Goal: Task Accomplishment & Management: Use online tool/utility

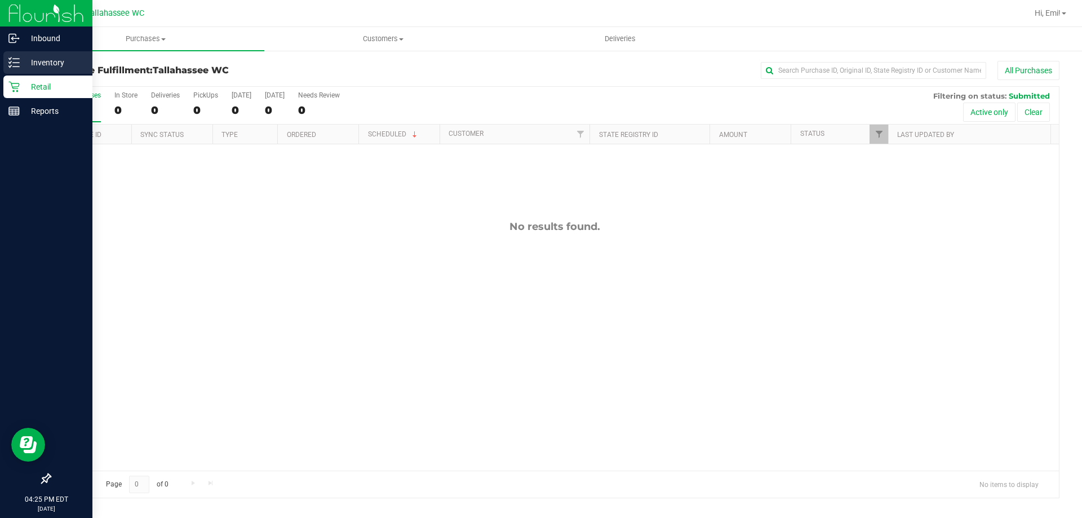
drag, startPoint x: 10, startPoint y: 60, endPoint x: 40, endPoint y: 61, distance: 29.9
click at [10, 61] on icon at bounding box center [13, 62] width 11 height 11
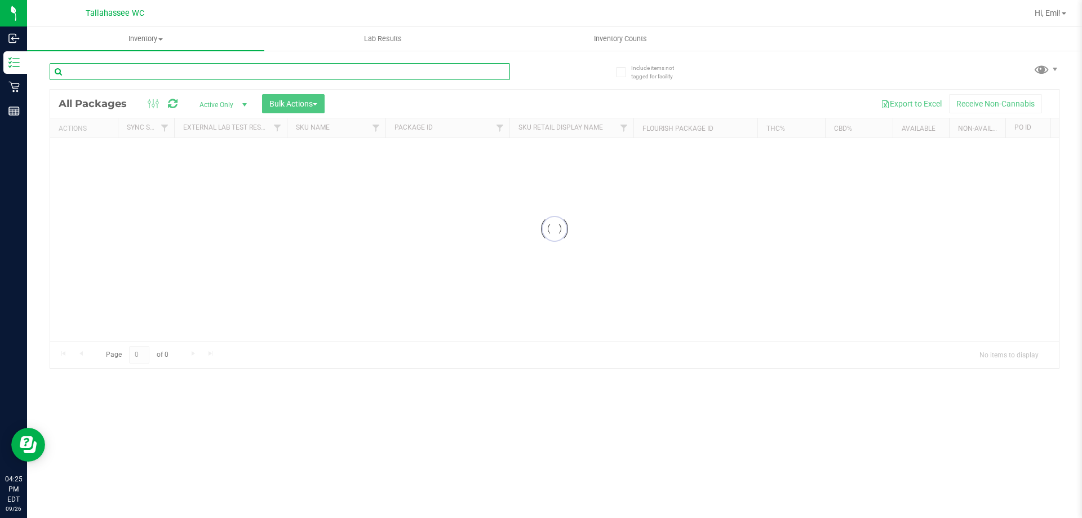
click at [238, 67] on input "text" at bounding box center [280, 71] width 460 height 17
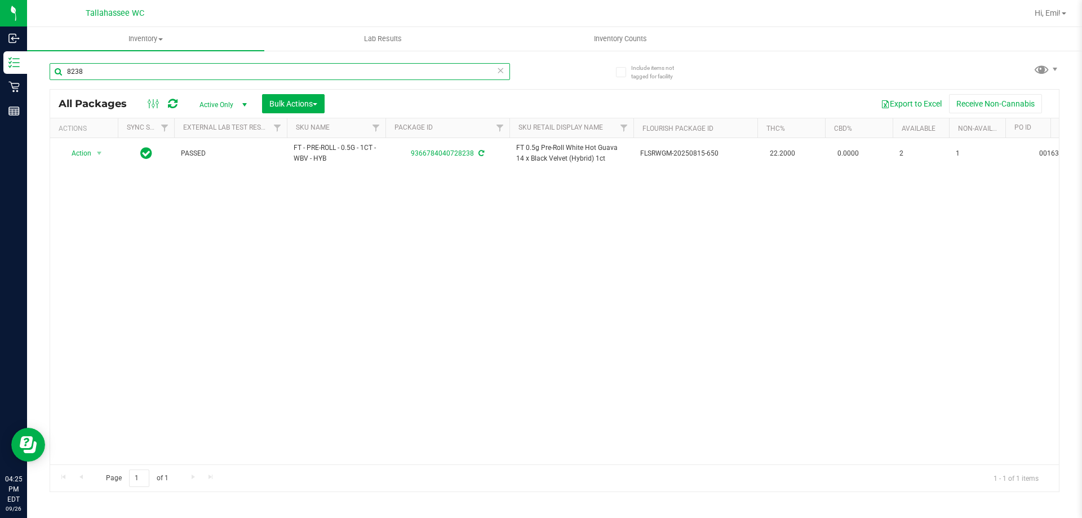
click at [198, 64] on input "8238" at bounding box center [280, 71] width 460 height 17
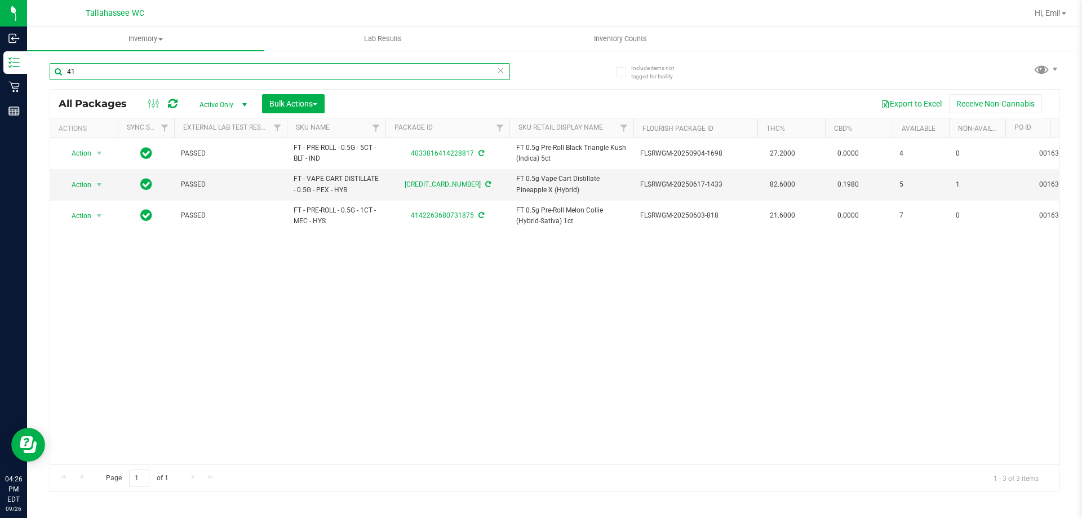
type input "4"
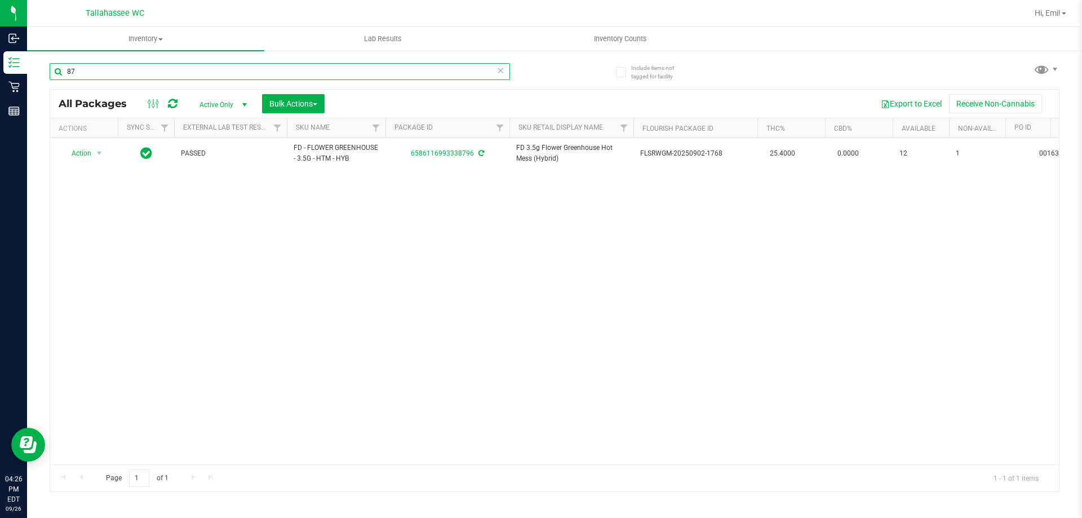
type input "8"
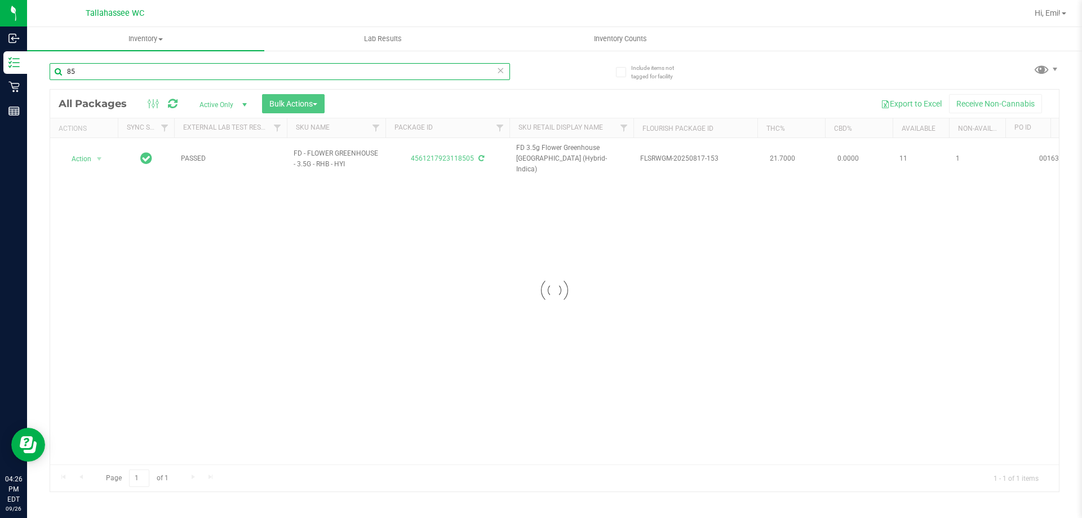
type input "8"
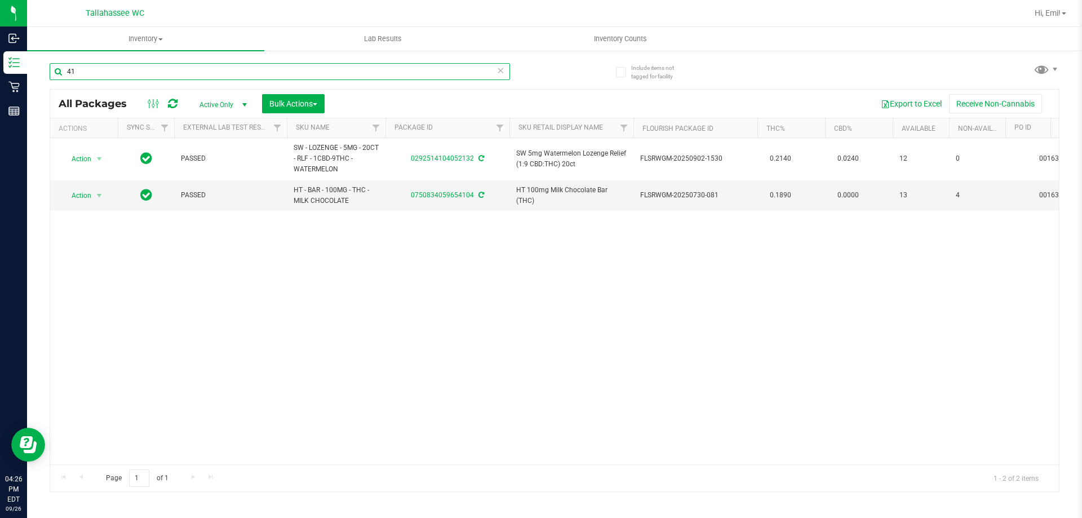
type input "4"
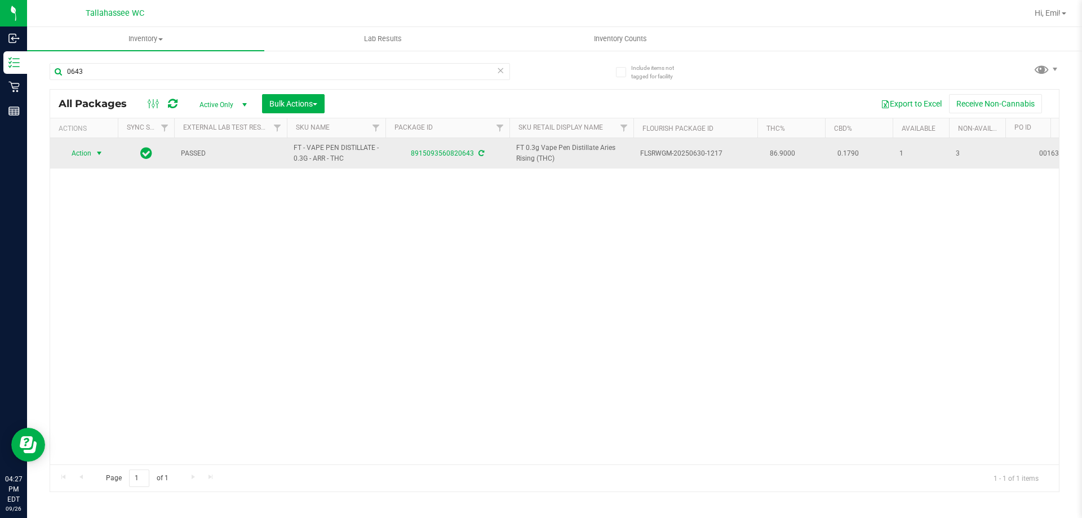
click at [88, 153] on span "Action" at bounding box center [76, 153] width 30 height 16
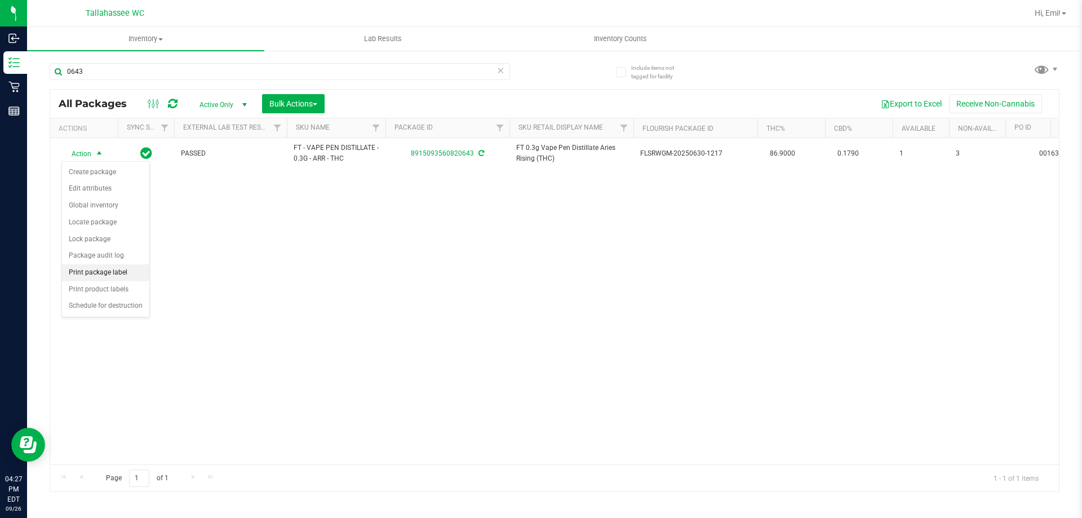
drag, startPoint x: 108, startPoint y: 273, endPoint x: 135, endPoint y: 272, distance: 27.1
click at [108, 273] on li "Print package label" at bounding box center [105, 272] width 87 height 17
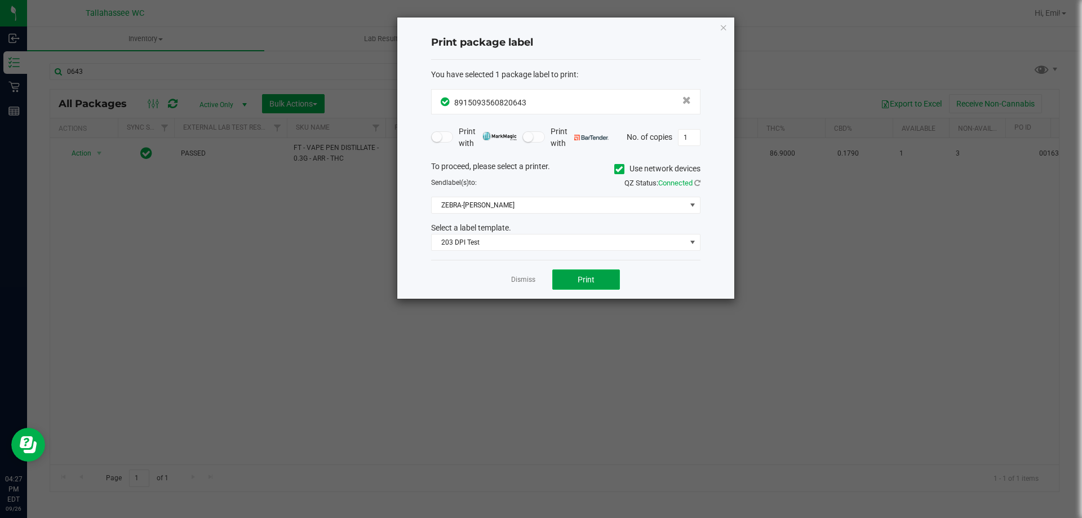
click at [582, 280] on span "Print" at bounding box center [586, 279] width 17 height 9
click at [518, 284] on link "Dismiss" at bounding box center [523, 280] width 24 height 10
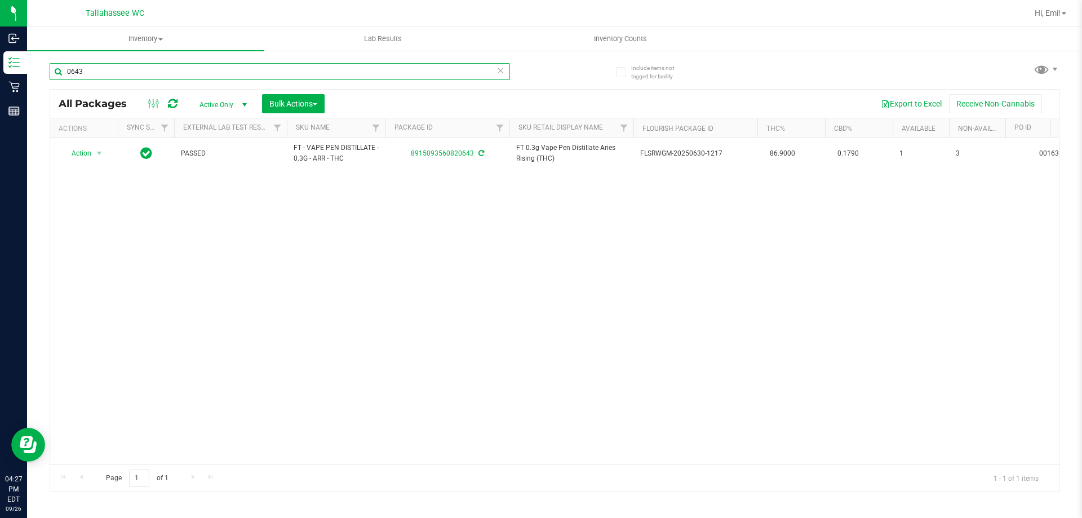
click at [236, 70] on input "0643" at bounding box center [280, 71] width 460 height 17
type input "4"
type input "9"
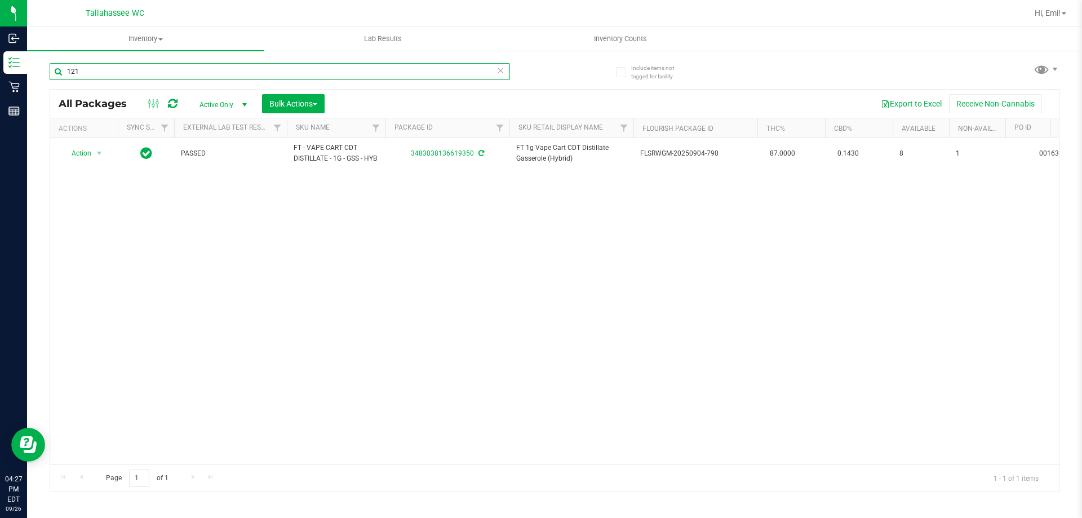
type input "1213"
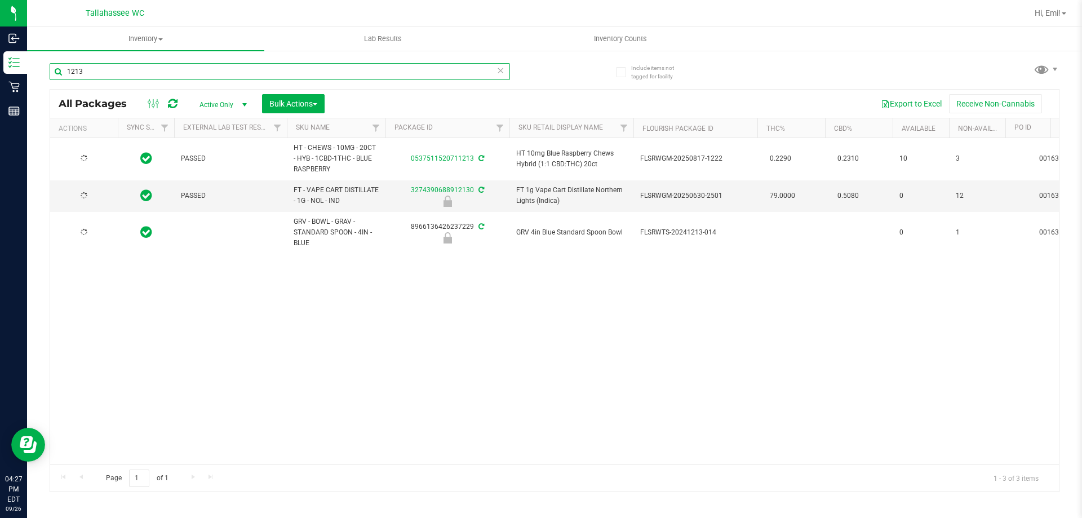
type input "[DATE]"
type input "1"
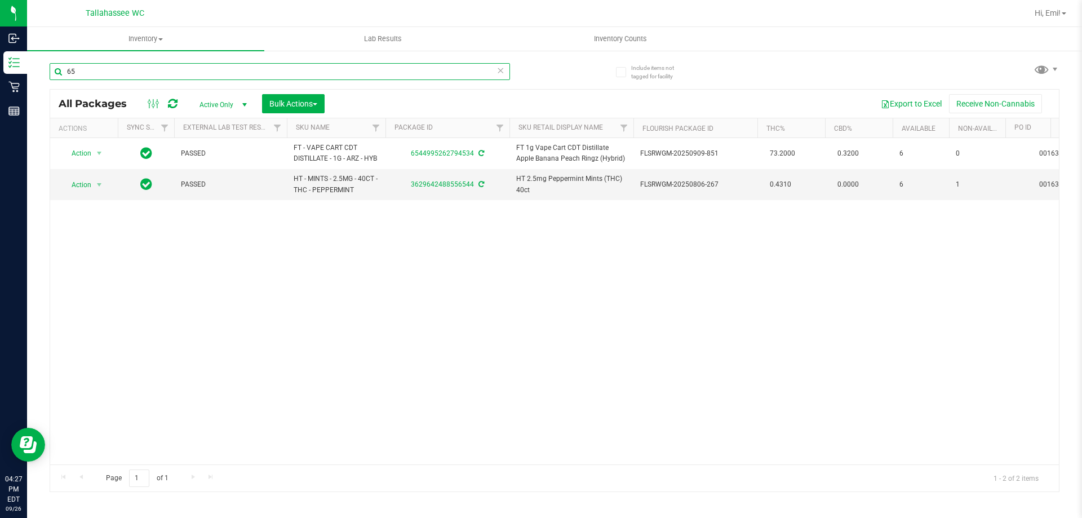
type input "6"
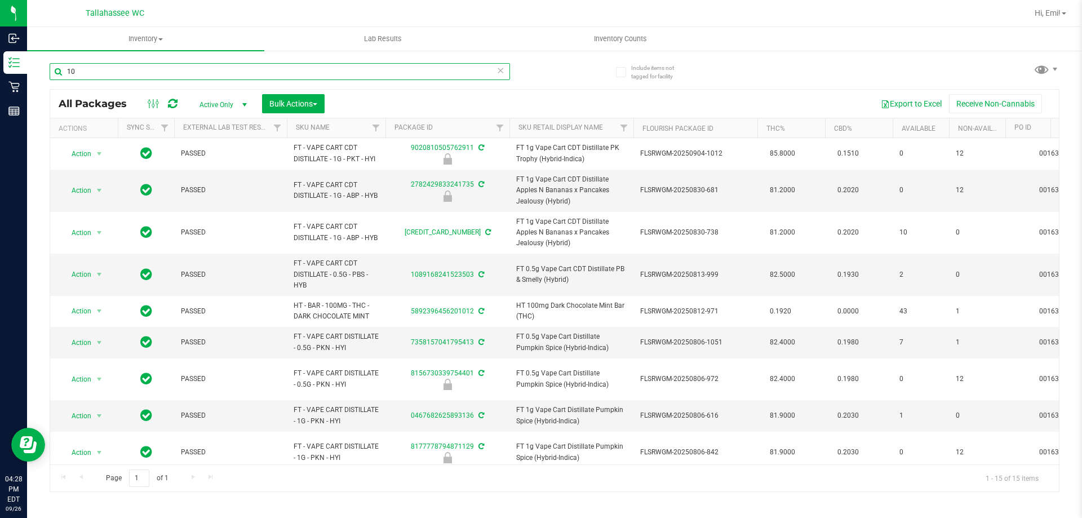
type input "1"
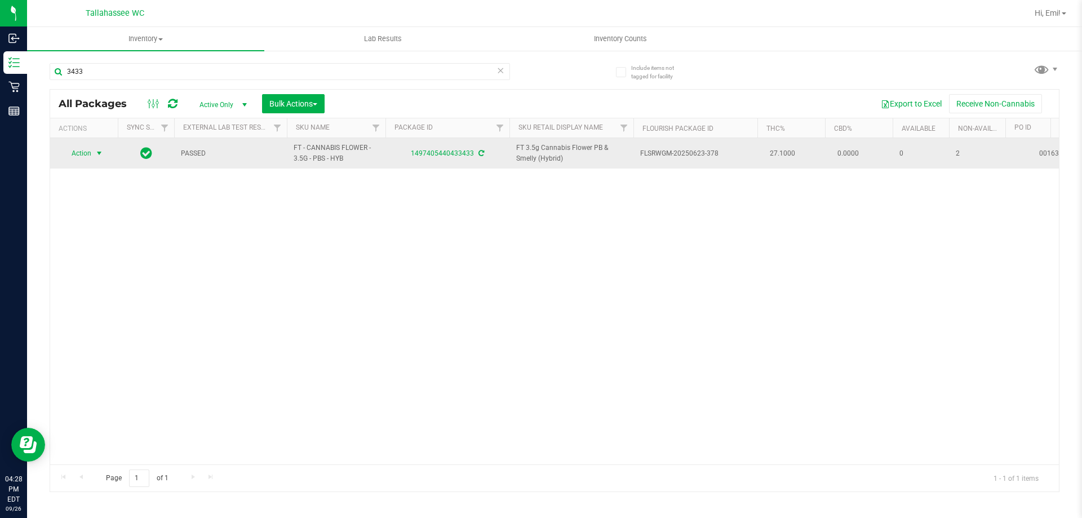
click at [99, 157] on span "select" at bounding box center [99, 153] width 9 height 9
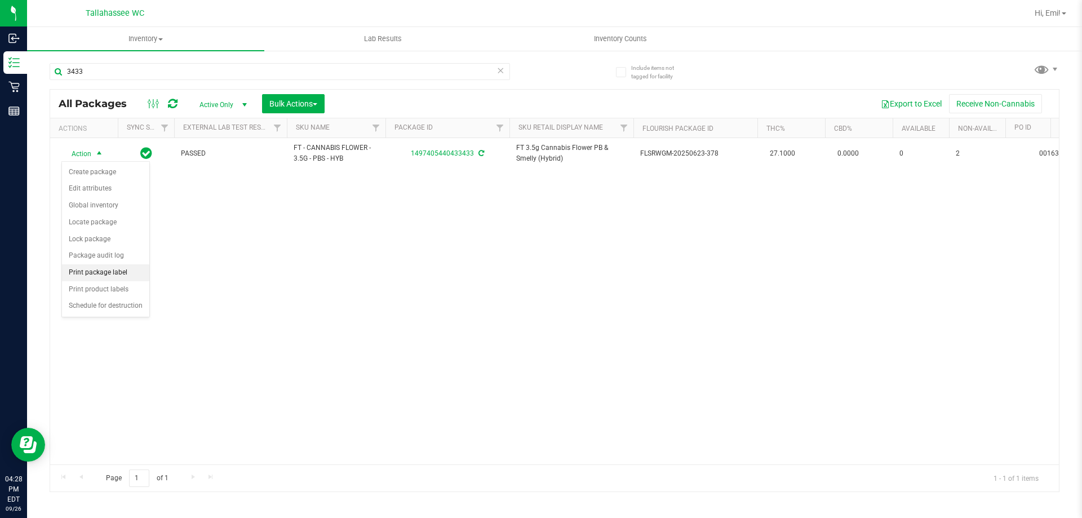
click at [99, 274] on li "Print package label" at bounding box center [105, 272] width 87 height 17
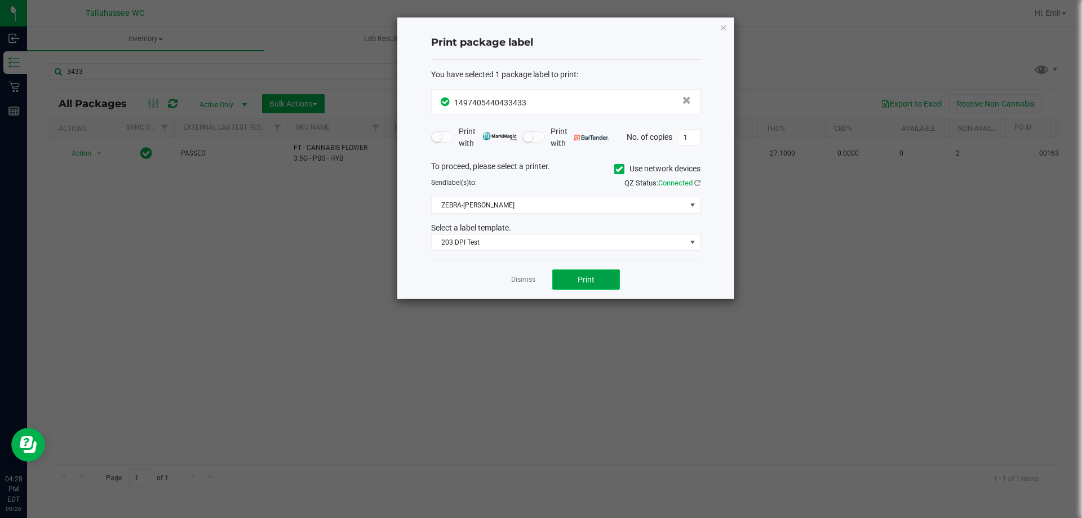
click at [609, 281] on button "Print" at bounding box center [586, 279] width 68 height 20
click at [521, 280] on link "Dismiss" at bounding box center [523, 280] width 24 height 10
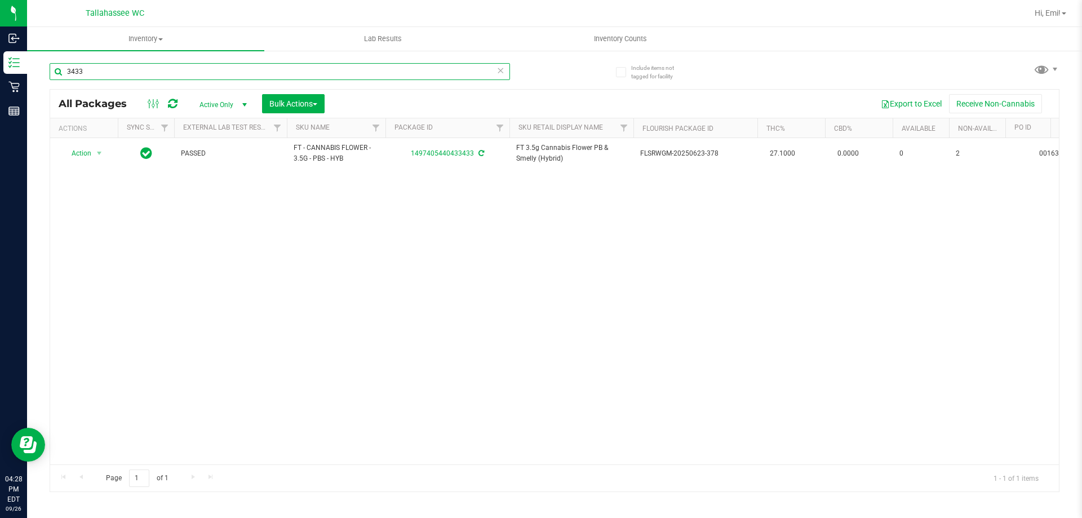
click at [137, 70] on input "3433" at bounding box center [280, 71] width 460 height 17
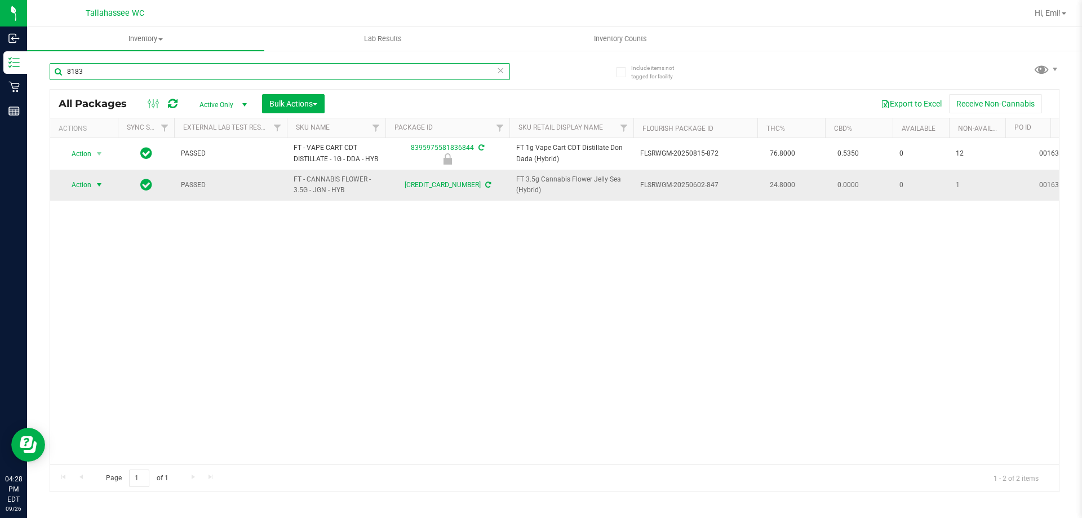
type input "8183"
click at [101, 189] on span "select" at bounding box center [99, 184] width 9 height 9
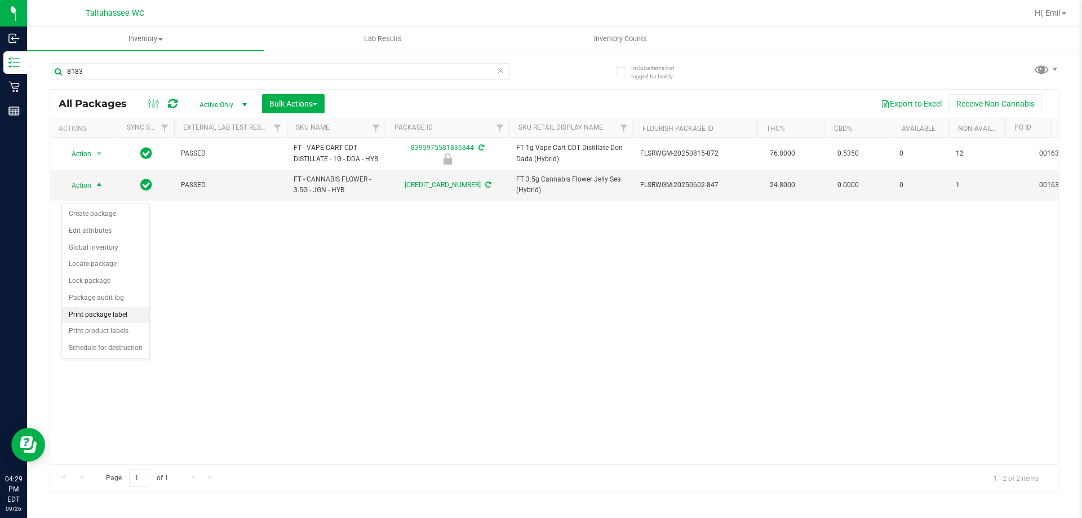
click at [114, 312] on li "Print package label" at bounding box center [105, 315] width 87 height 17
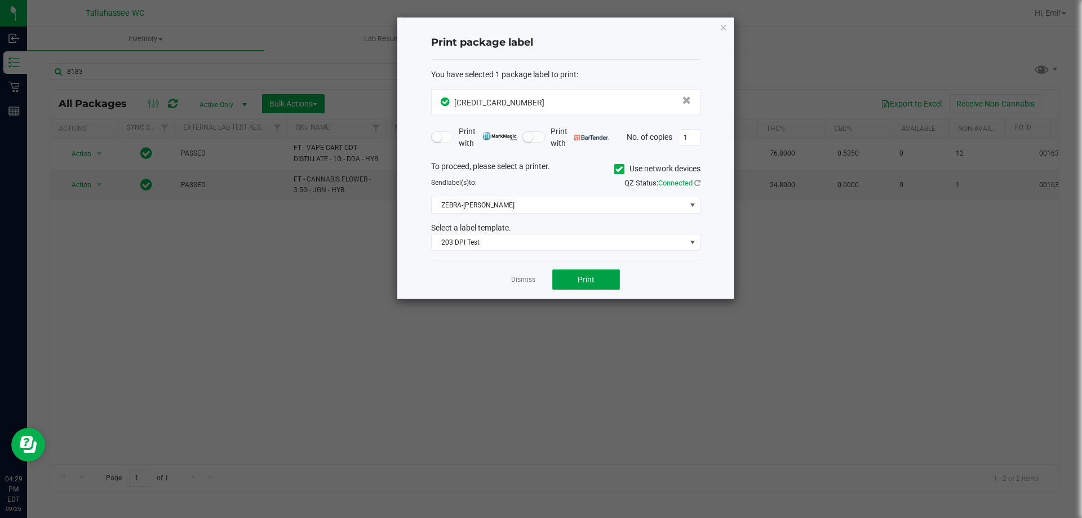
click at [613, 280] on button "Print" at bounding box center [586, 279] width 68 height 20
click at [533, 280] on link "Dismiss" at bounding box center [523, 280] width 24 height 10
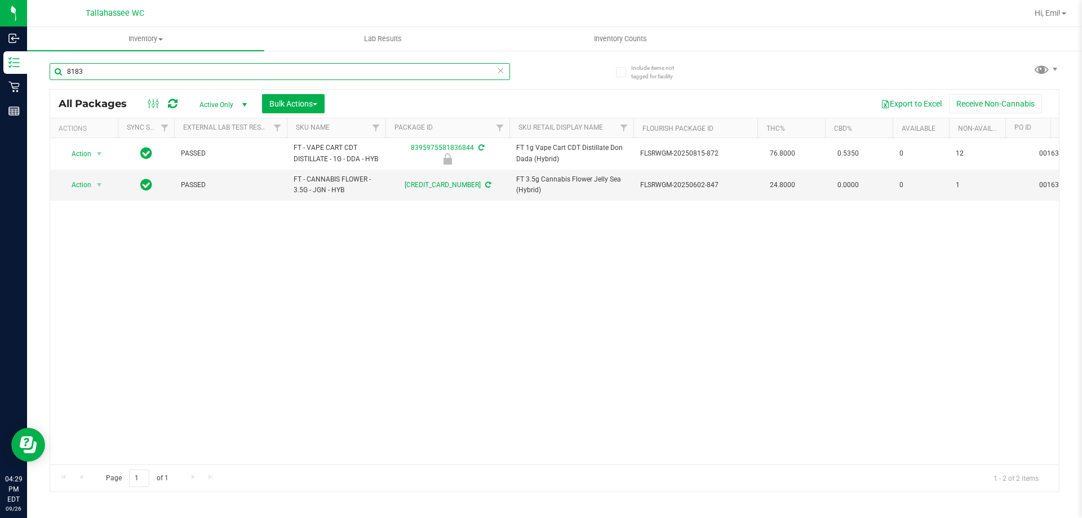
click at [244, 73] on input "8183" at bounding box center [280, 71] width 460 height 17
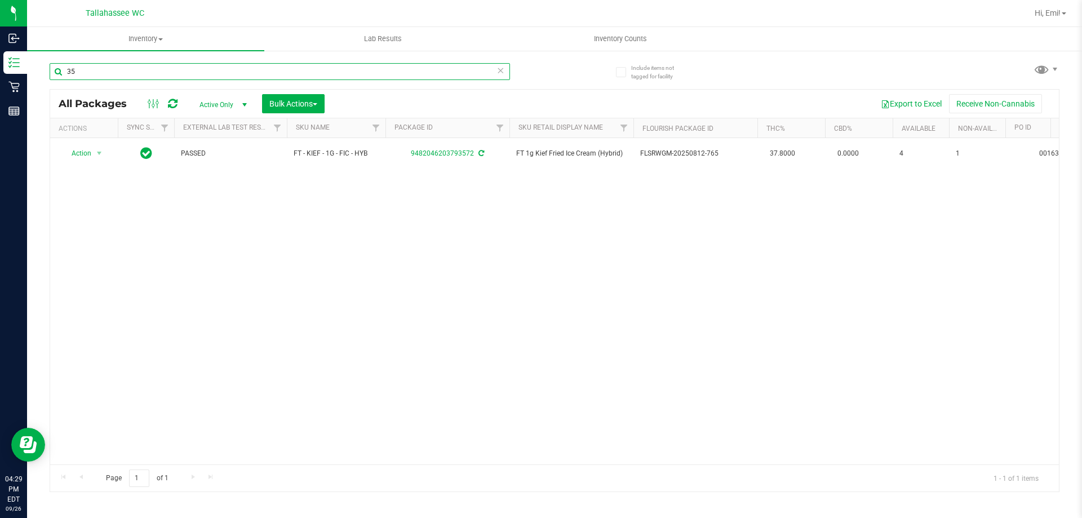
type input "3"
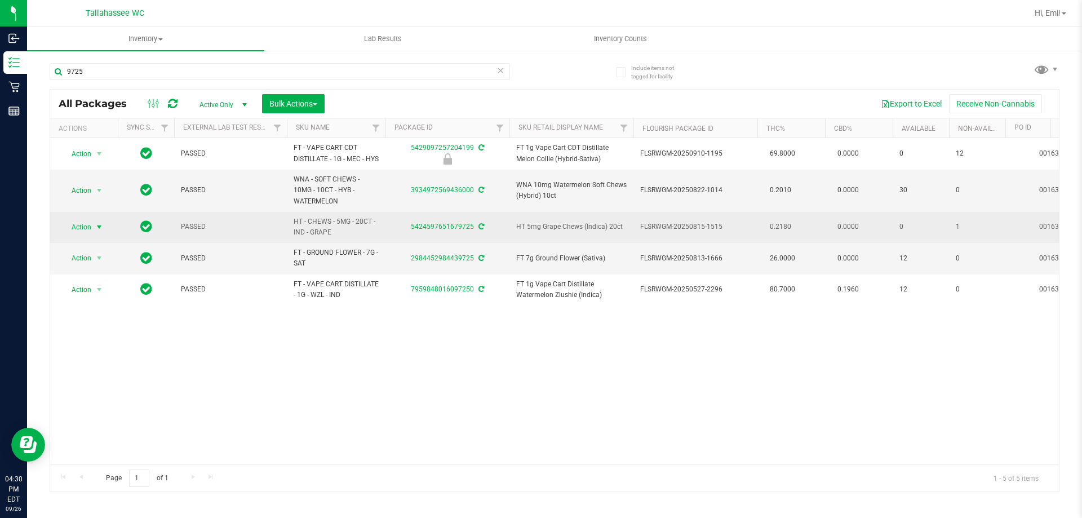
click at [96, 232] on span "select" at bounding box center [99, 227] width 9 height 9
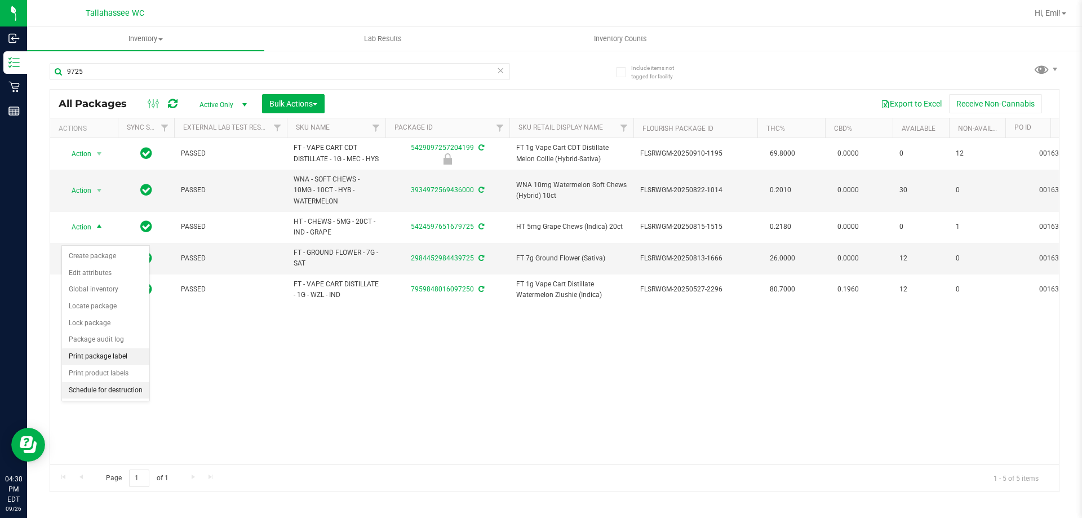
click at [126, 351] on li "Print package label" at bounding box center [105, 356] width 87 height 17
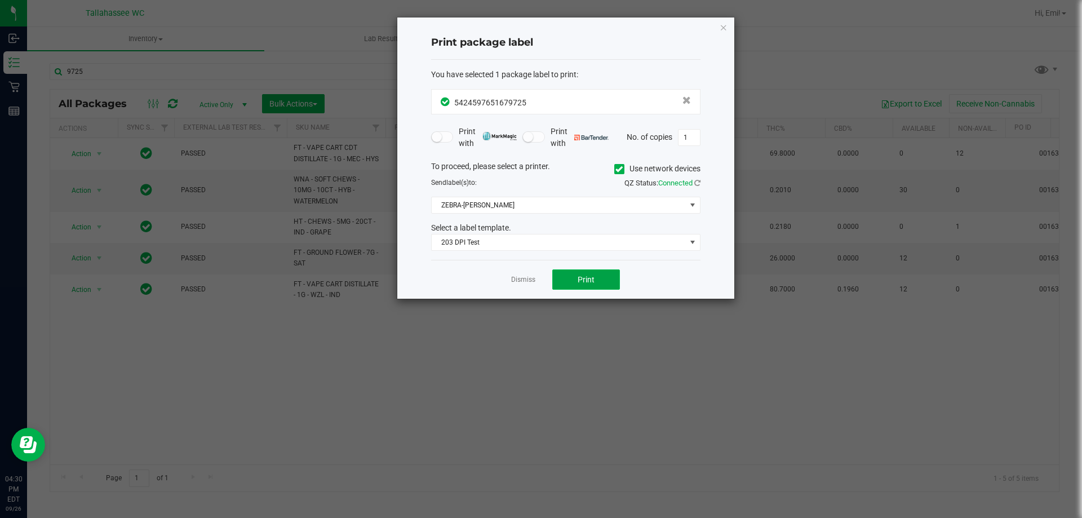
click at [594, 286] on button "Print" at bounding box center [586, 279] width 68 height 20
click at [521, 277] on link "Dismiss" at bounding box center [523, 280] width 24 height 10
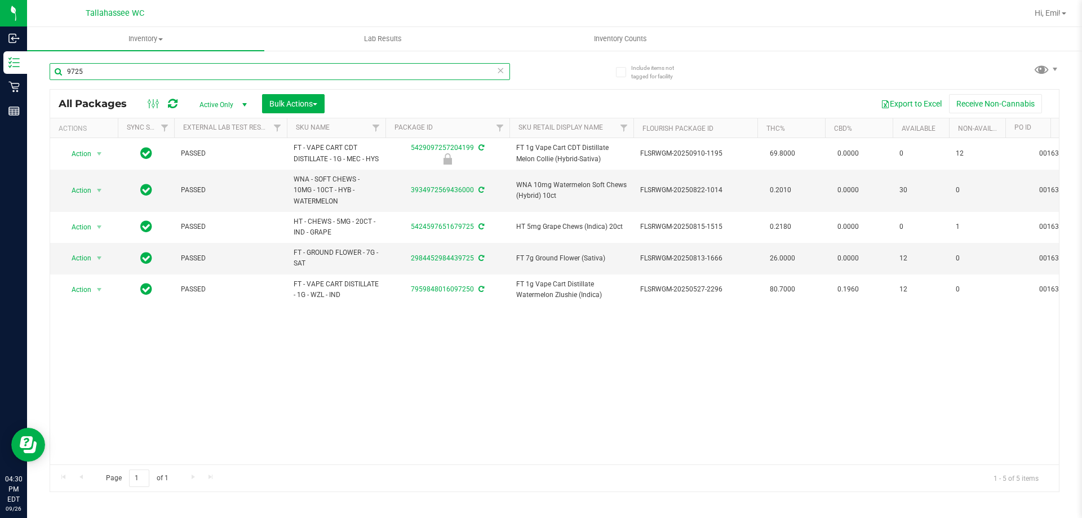
click at [234, 72] on input "9725" at bounding box center [280, 71] width 460 height 17
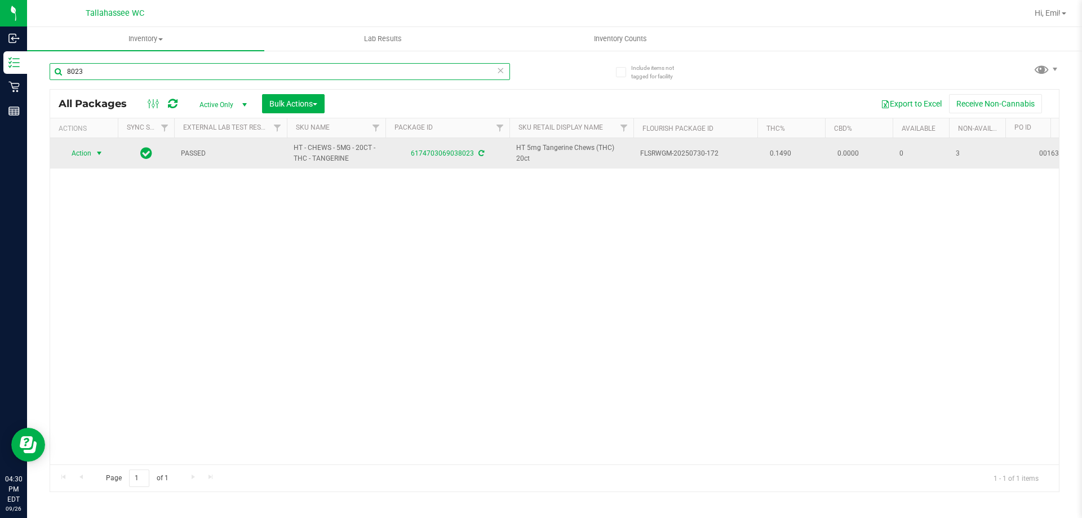
type input "8023"
click at [96, 152] on span "select" at bounding box center [99, 153] width 9 height 9
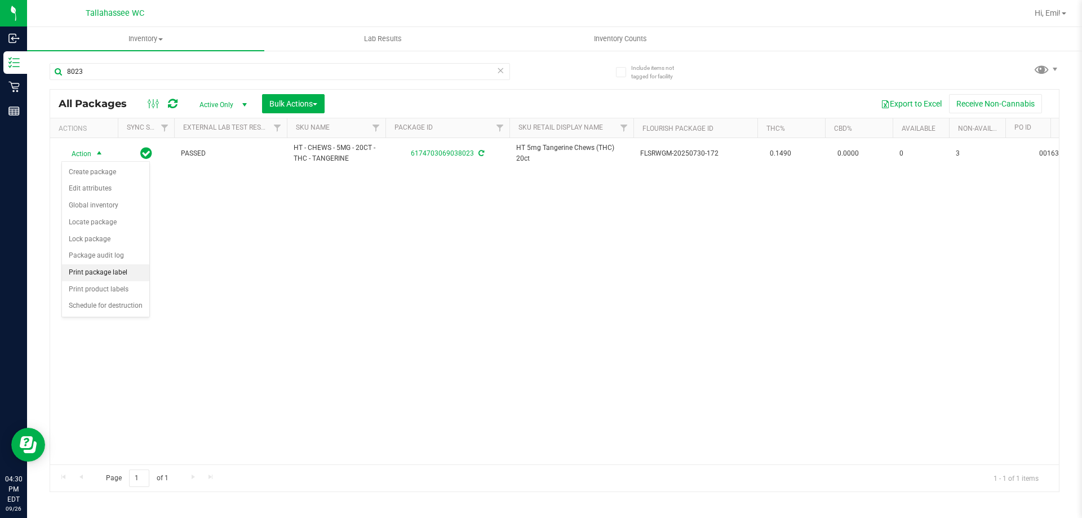
click at [113, 274] on li "Print package label" at bounding box center [105, 272] width 87 height 17
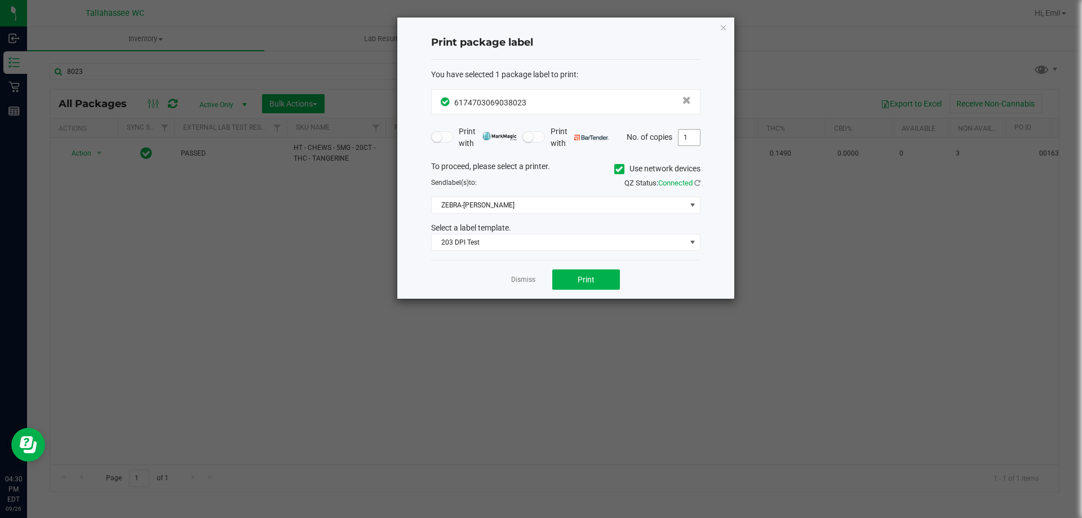
click at [692, 137] on input "1" at bounding box center [688, 138] width 21 height 16
type input "3"
click at [593, 282] on span "Print" at bounding box center [586, 279] width 17 height 9
click at [529, 282] on link "Dismiss" at bounding box center [523, 280] width 24 height 10
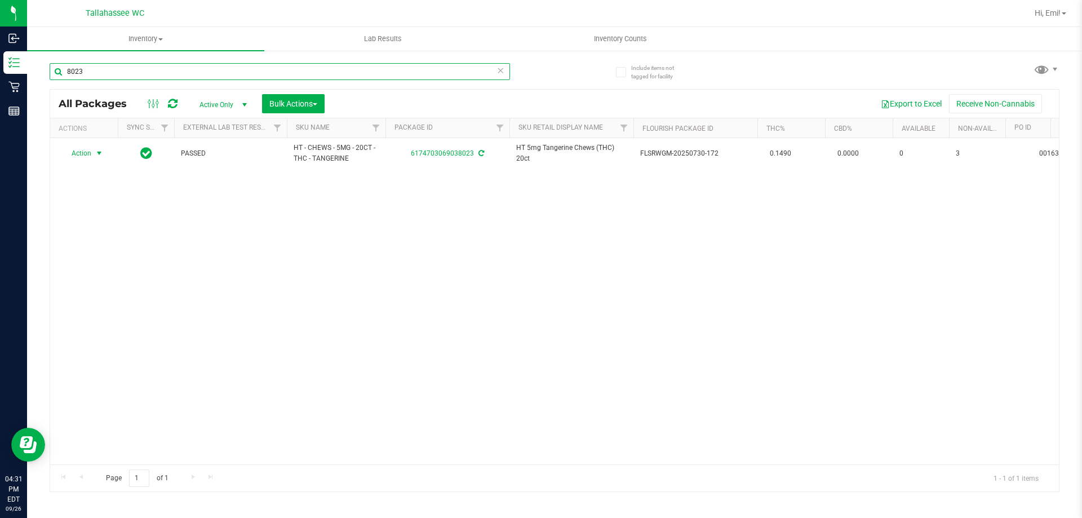
click at [239, 78] on input "8023" at bounding box center [280, 71] width 460 height 17
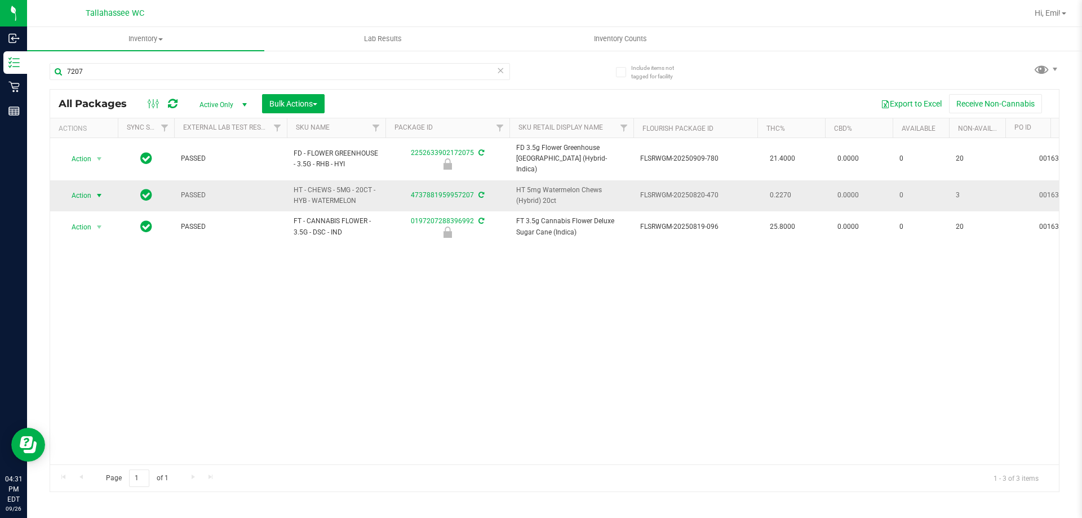
click at [97, 191] on span "select" at bounding box center [99, 195] width 9 height 9
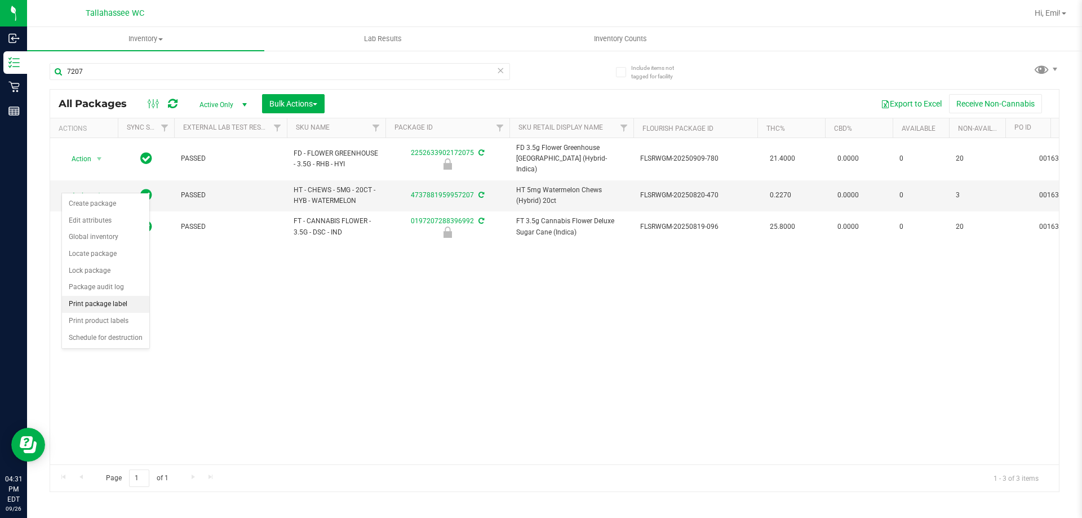
click at [118, 308] on li "Print package label" at bounding box center [105, 304] width 87 height 17
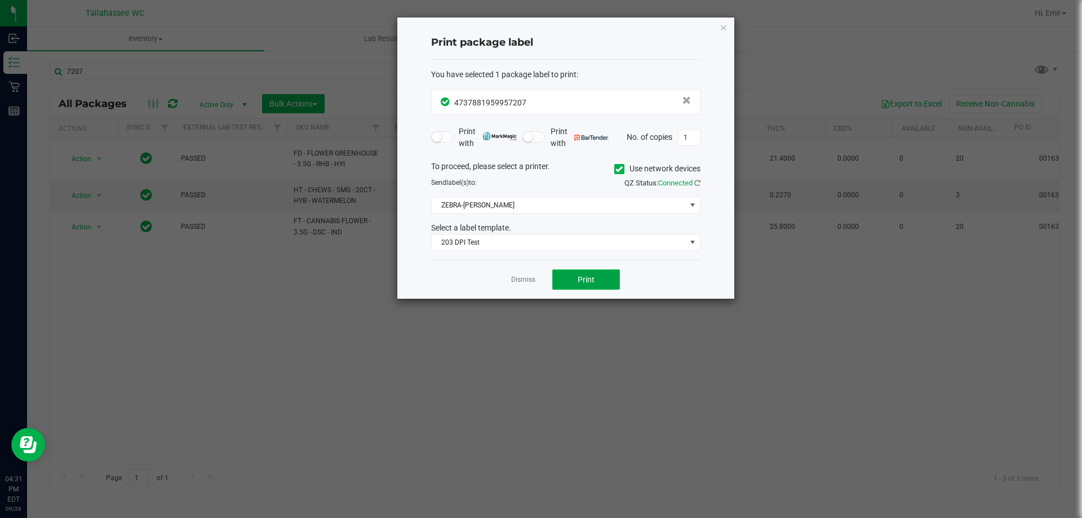
click at [579, 282] on span "Print" at bounding box center [586, 279] width 17 height 9
click at [573, 283] on button "Print" at bounding box center [586, 279] width 68 height 20
click at [530, 281] on link "Dismiss" at bounding box center [523, 280] width 24 height 10
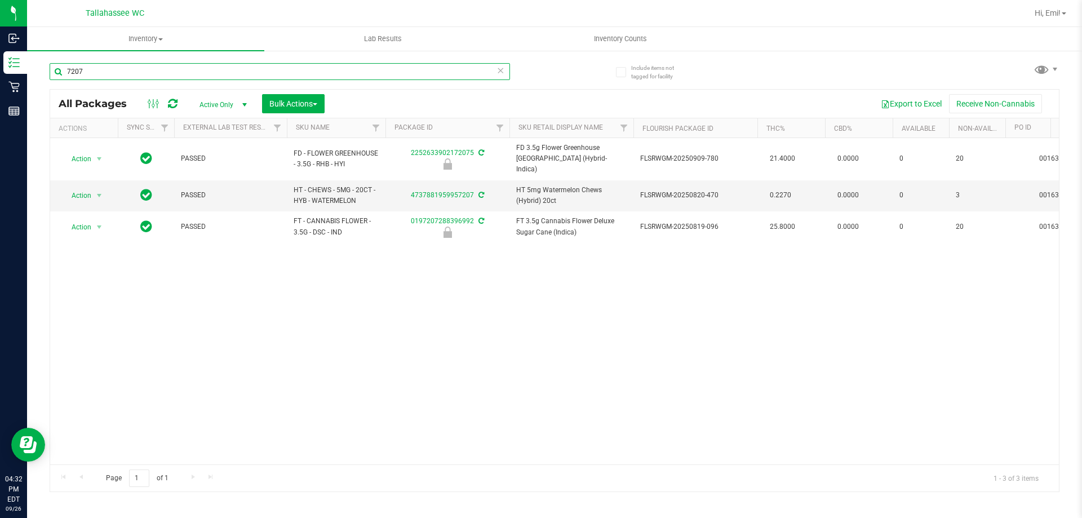
click at [353, 74] on input "7207" at bounding box center [280, 71] width 460 height 17
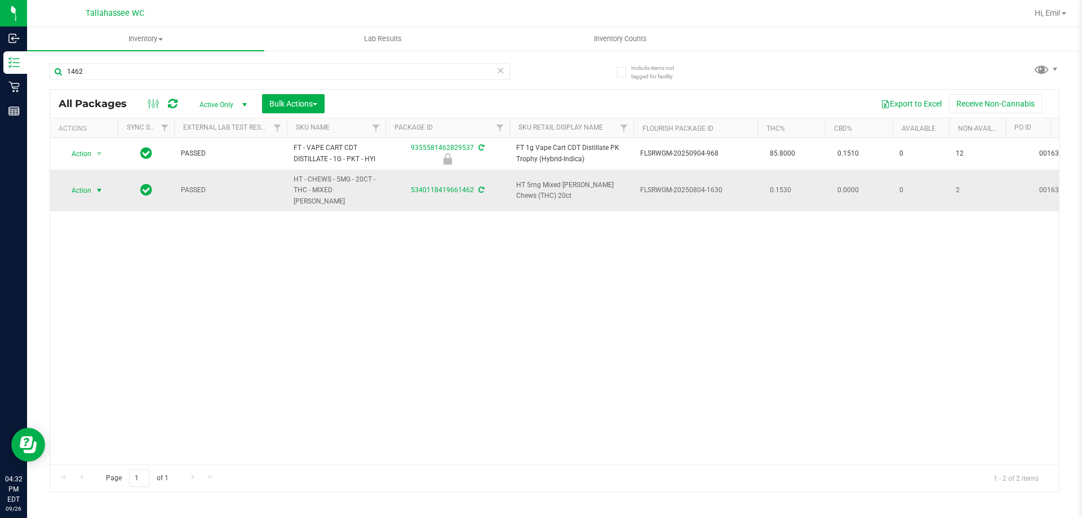
click at [99, 186] on span "select" at bounding box center [99, 190] width 9 height 9
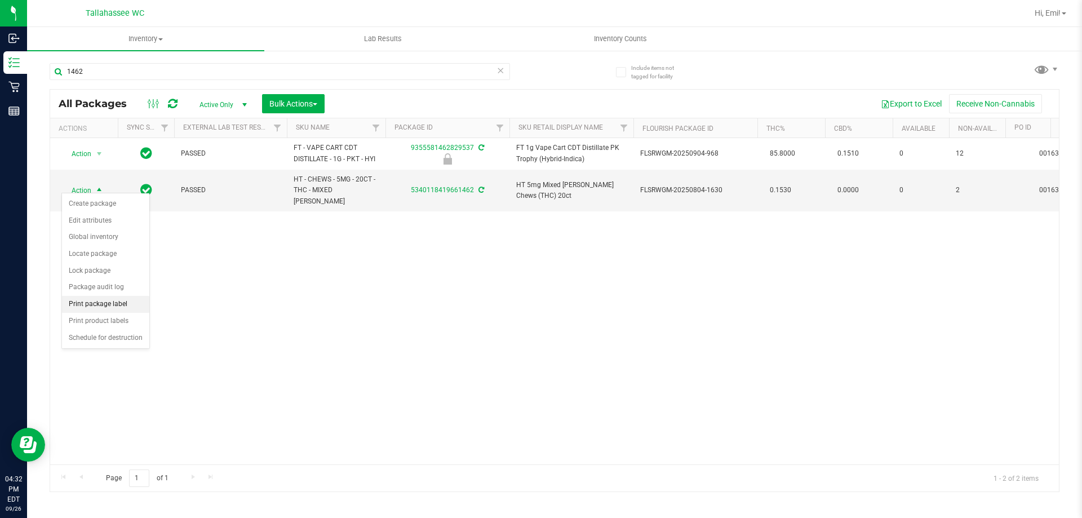
click at [136, 309] on li "Print package label" at bounding box center [105, 304] width 87 height 17
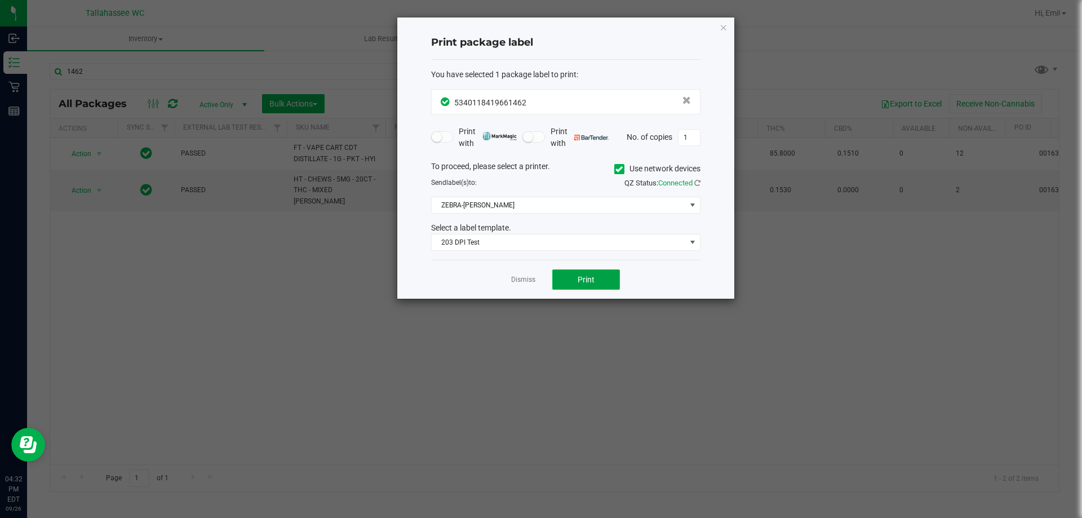
click at [576, 282] on button "Print" at bounding box center [586, 279] width 68 height 20
click at [578, 281] on span "Print" at bounding box center [586, 279] width 17 height 9
click at [529, 276] on link "Dismiss" at bounding box center [523, 280] width 24 height 10
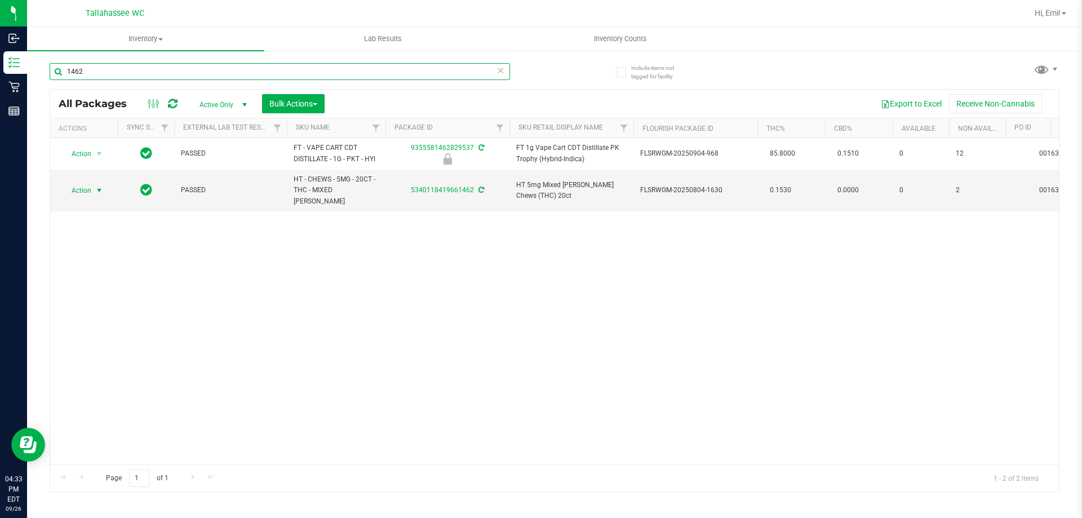
click at [334, 71] on input "1462" at bounding box center [280, 71] width 460 height 17
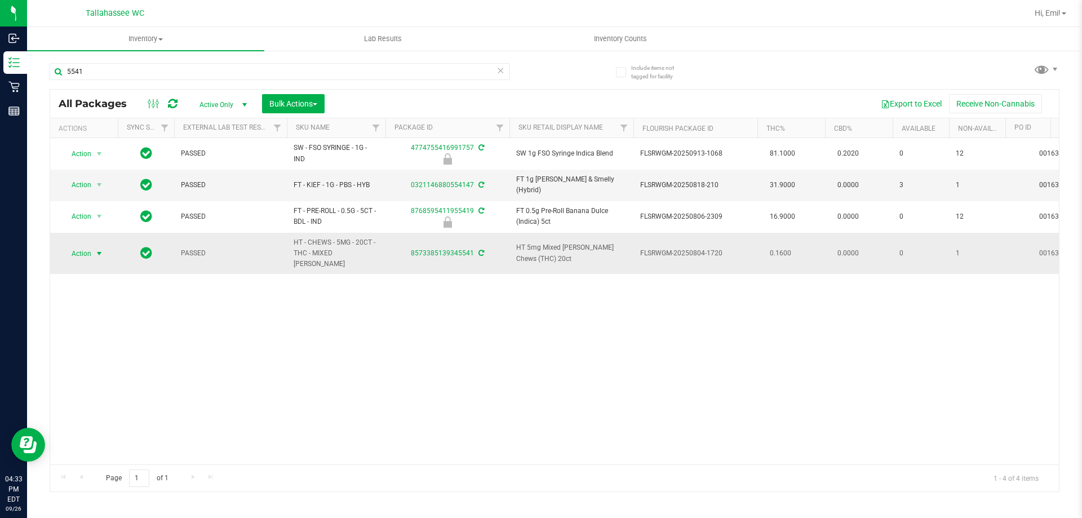
click at [101, 249] on span "select" at bounding box center [99, 253] width 9 height 9
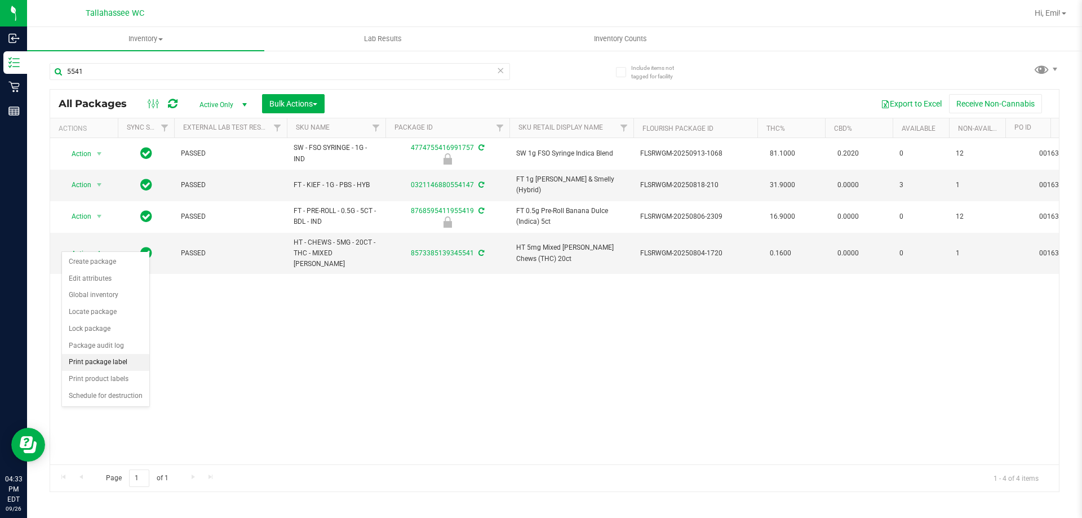
click at [133, 365] on li "Print package label" at bounding box center [105, 362] width 87 height 17
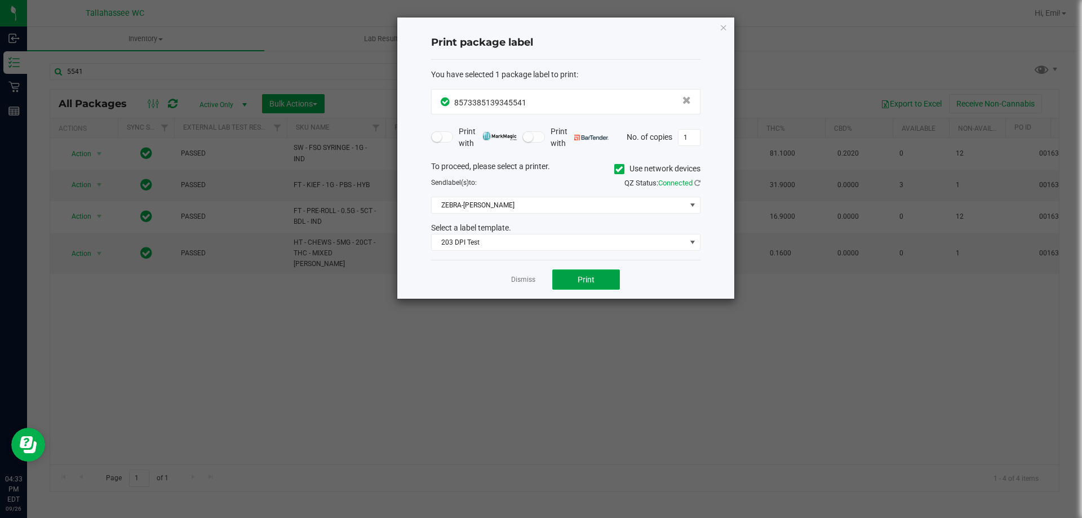
click at [580, 276] on span "Print" at bounding box center [586, 279] width 17 height 9
click at [531, 282] on link "Dismiss" at bounding box center [523, 280] width 24 height 10
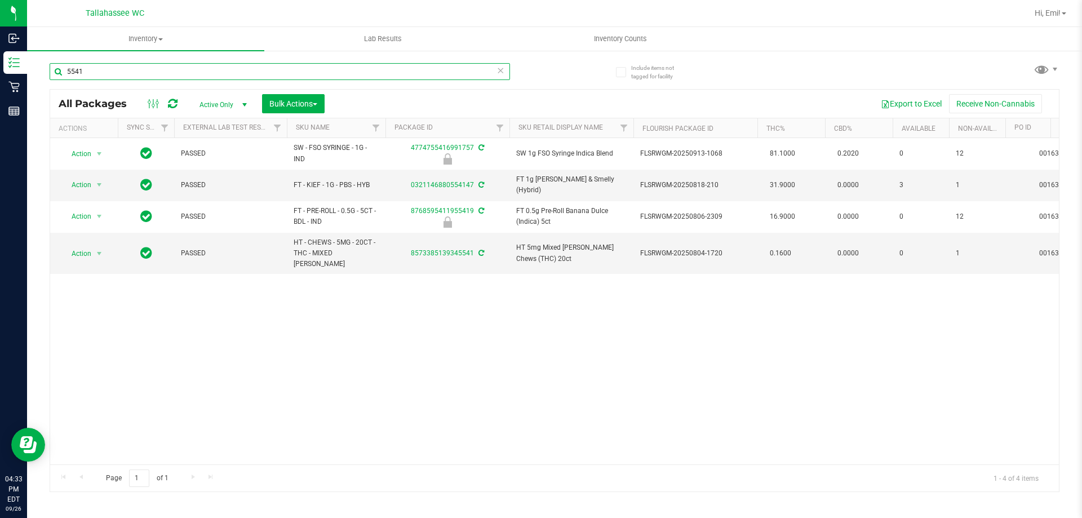
click at [212, 68] on input "5541" at bounding box center [280, 71] width 460 height 17
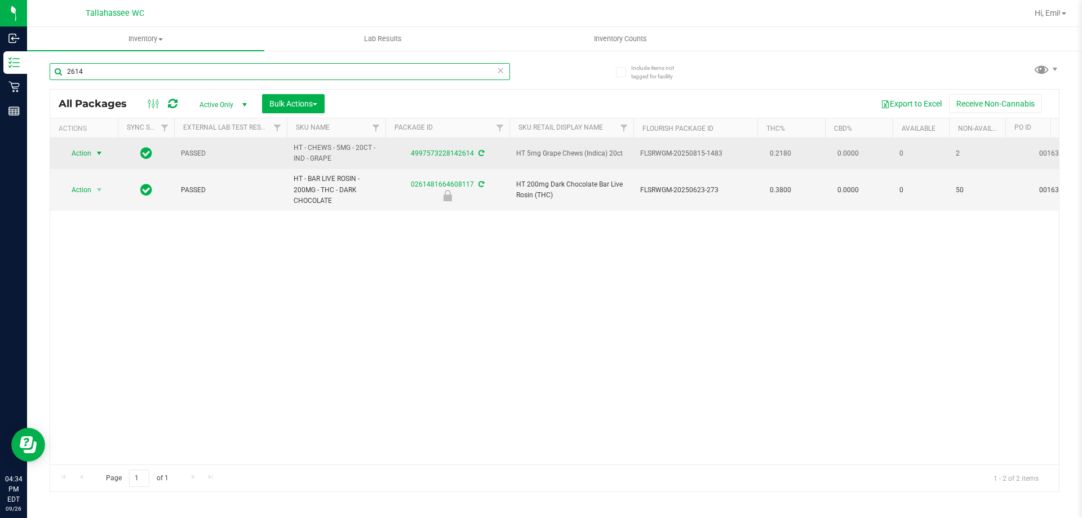
type input "2614"
click at [101, 153] on span "select" at bounding box center [99, 153] width 9 height 9
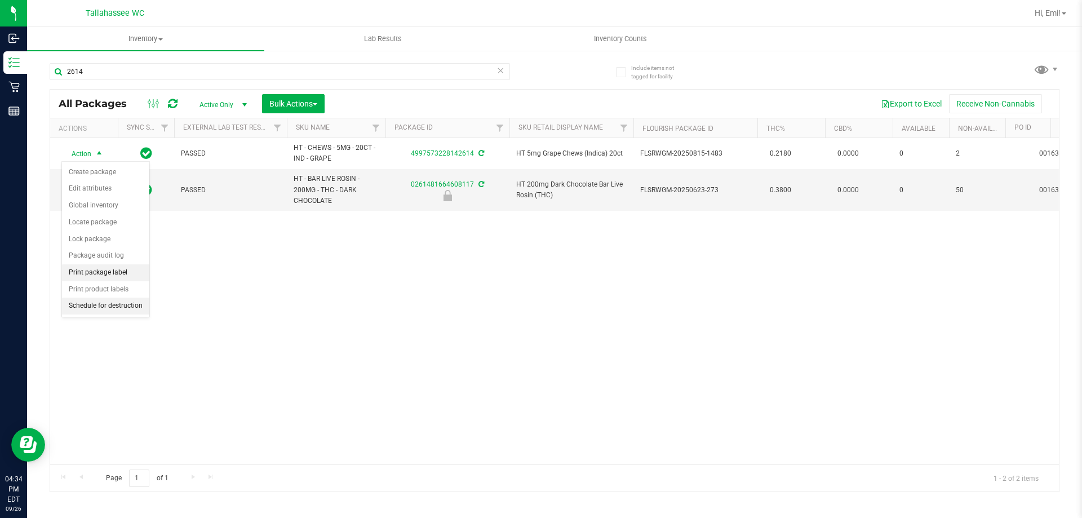
click at [107, 275] on li "Print package label" at bounding box center [105, 272] width 87 height 17
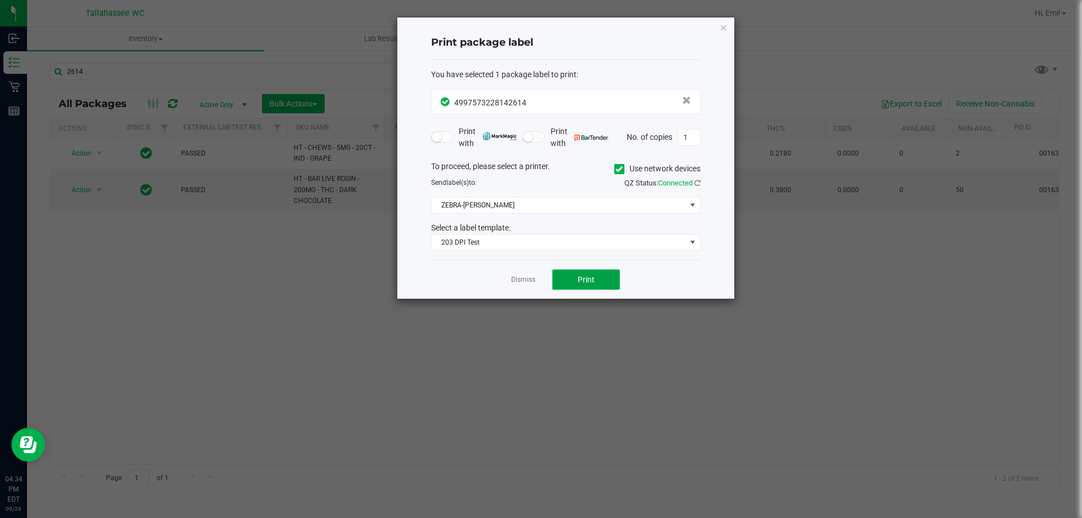
click at [589, 287] on button "Print" at bounding box center [586, 279] width 68 height 20
click at [588, 287] on button "Print" at bounding box center [586, 279] width 68 height 20
